Goal: Task Accomplishment & Management: Manage account settings

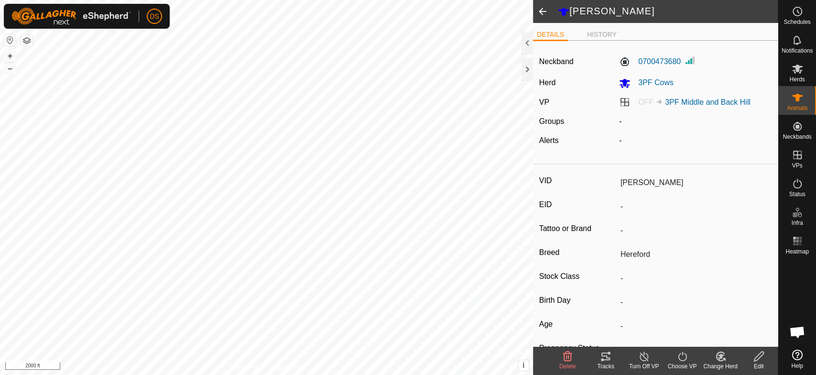
scroll to position [1794, 0]
click at [798, 69] on icon at bounding box center [797, 69] width 11 height 9
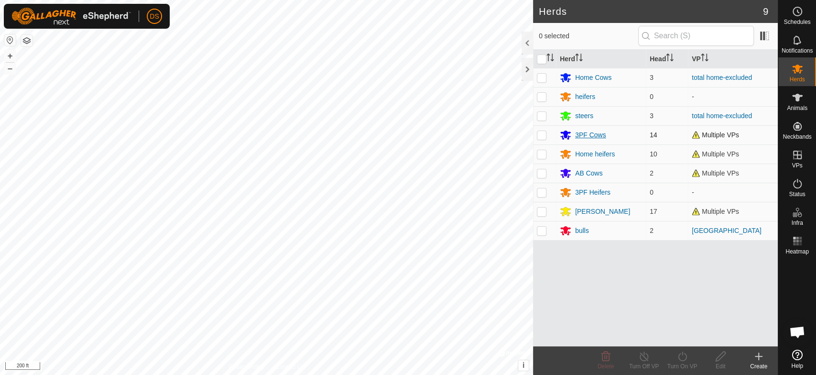
click at [584, 133] on div "3PF Cows" at bounding box center [590, 135] width 31 height 10
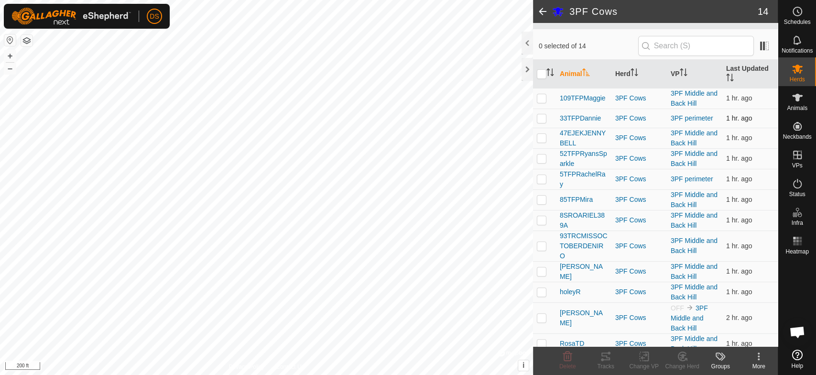
scroll to position [113, 0]
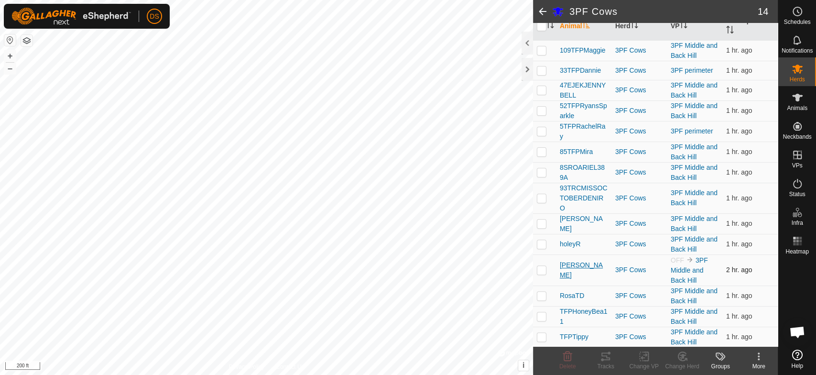
click at [567, 269] on span "[PERSON_NAME]" at bounding box center [584, 270] width 48 height 20
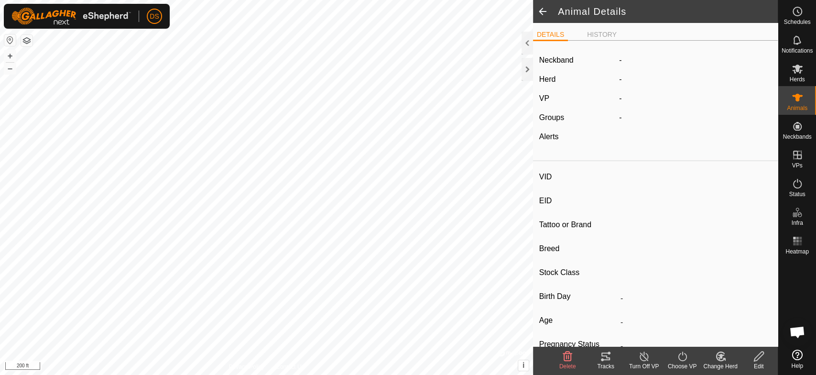
type input "[PERSON_NAME]"
type input "-"
type input "Hereford"
type input "-"
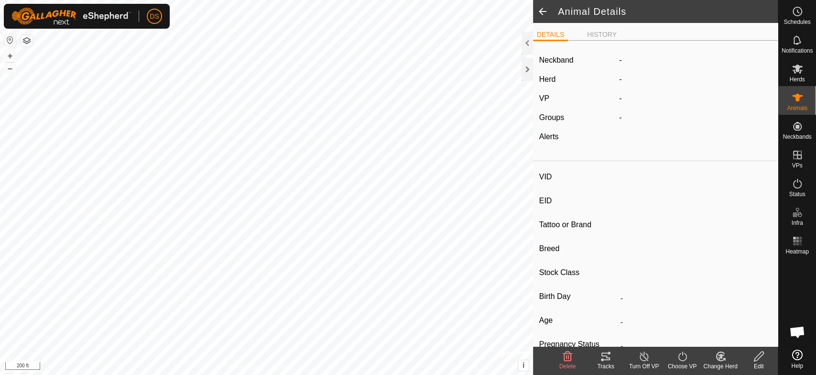
type input "0 kg"
type input "-"
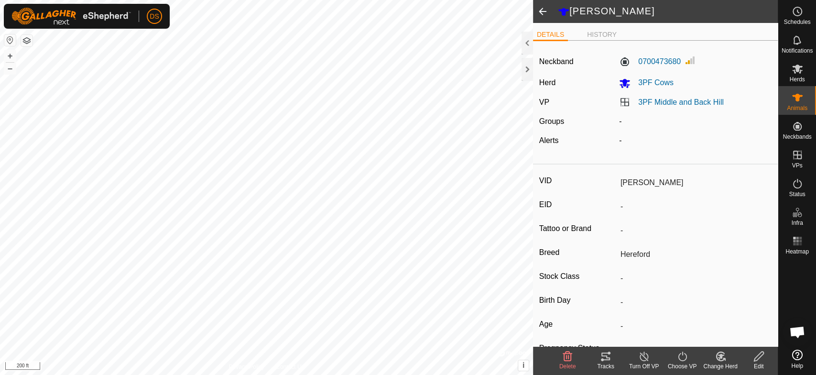
click at [542, 12] on span at bounding box center [542, 11] width 19 height 23
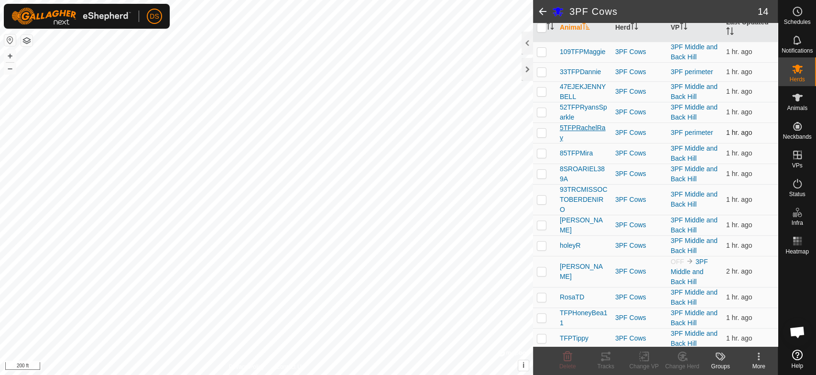
scroll to position [113, 0]
click at [562, 269] on span "[PERSON_NAME]" at bounding box center [584, 270] width 48 height 20
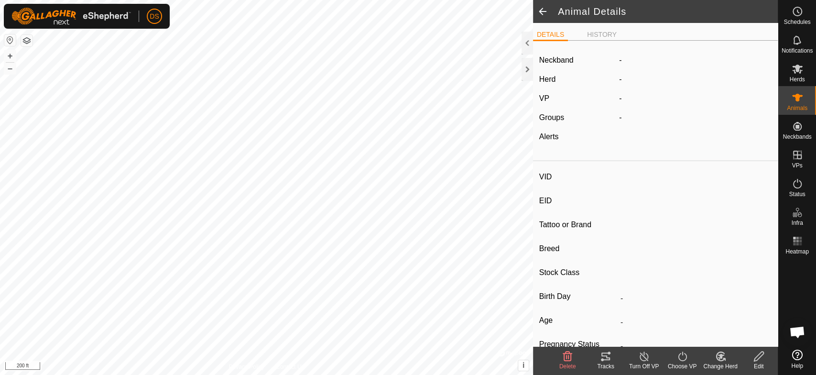
type input "[PERSON_NAME]"
type input "-"
type input "Hereford"
type input "-"
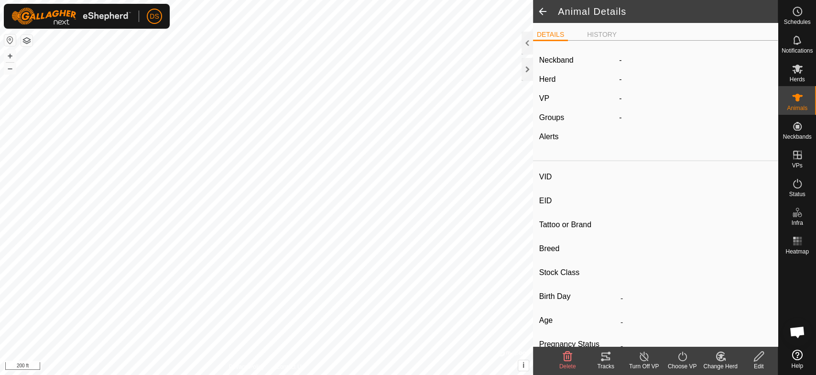
type input "0 kg"
type input "-"
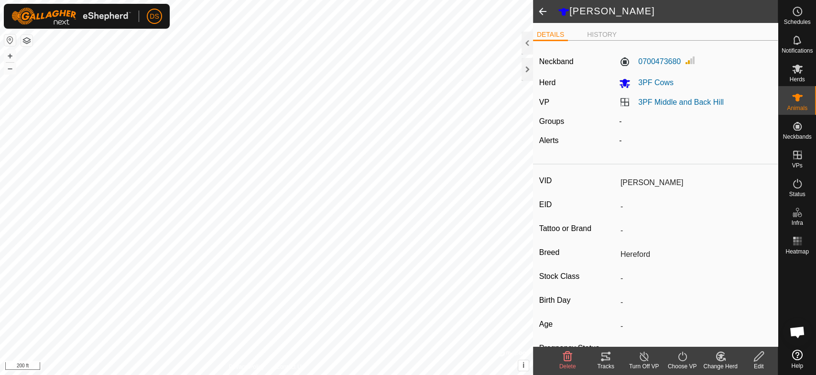
click at [562, 268] on div "VID [PERSON_NAME] - Tattoo or Brand - Breed Hereford Stock Class - Birth Day - …" at bounding box center [655, 303] width 245 height 270
click at [604, 360] on icon at bounding box center [605, 356] width 11 height 11
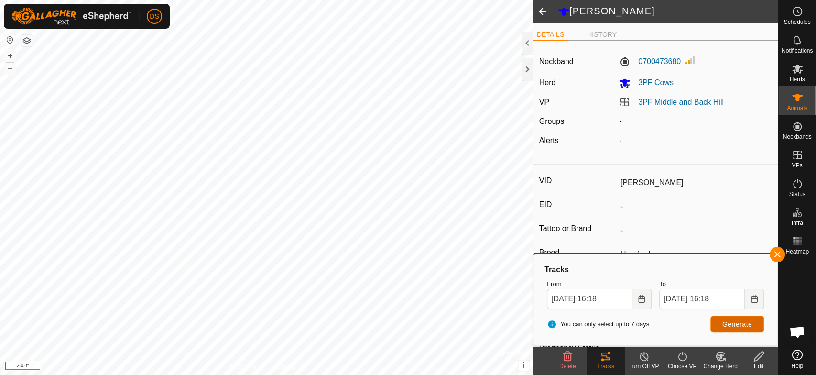
click at [727, 318] on button "Generate" at bounding box center [738, 324] width 54 height 17
click at [726, 370] on div "[PERSON_NAME] DETAILS HISTORY Neckband 0700473680 Herd 3PF Cows VP 3PF Middle a…" at bounding box center [389, 187] width 778 height 375
click at [749, 356] on div "[PERSON_NAME] DETAILS HISTORY Neckband 0700473680 Herd 3PF Cows VP 3PF Middle a…" at bounding box center [389, 187] width 778 height 375
click at [777, 366] on div "[PERSON_NAME] DETAILS HISTORY Neckband 0700473680 Herd 3PF Cows VP 3PF Middle a…" at bounding box center [389, 187] width 778 height 375
click at [302, 374] on html "DS Schedules Notifications Herds Animals Neckbands VPs Status Infra Heatmap Hel…" at bounding box center [408, 187] width 816 height 375
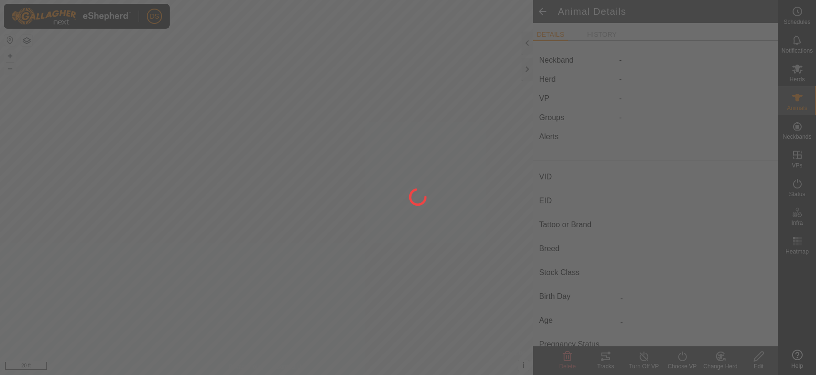
type input "[PERSON_NAME]"
type input "-"
type input "Hereford"
type input "-"
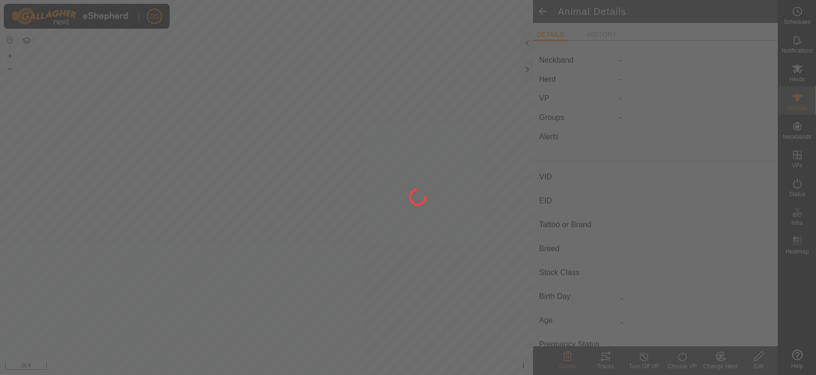
type input "0 kg"
type input "-"
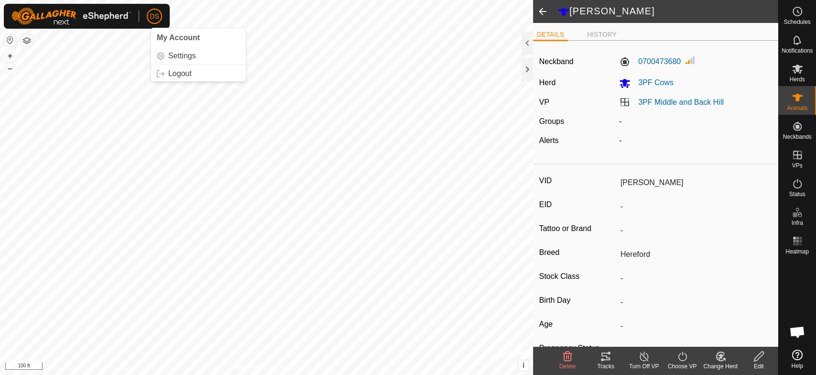
click at [604, 359] on icon at bounding box center [602, 359] width 3 height 3
